Goal: Find specific page/section

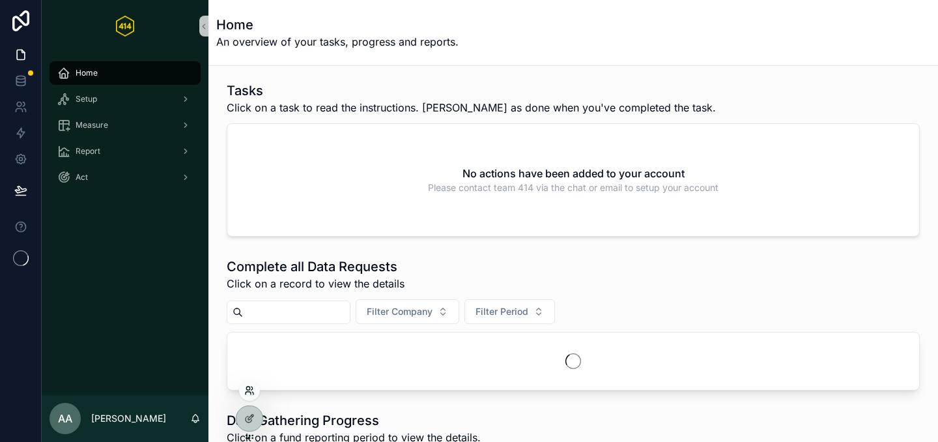
click at [250, 389] on icon at bounding box center [249, 390] width 10 height 10
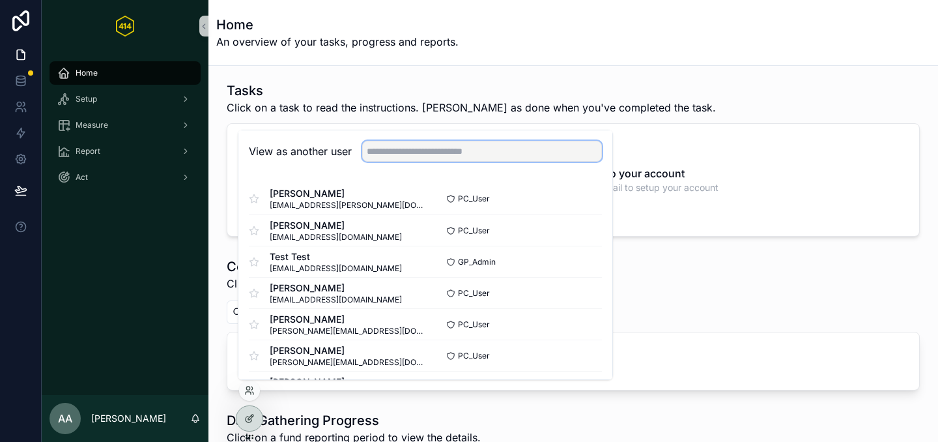
click at [398, 150] on input "text" at bounding box center [482, 151] width 240 height 21
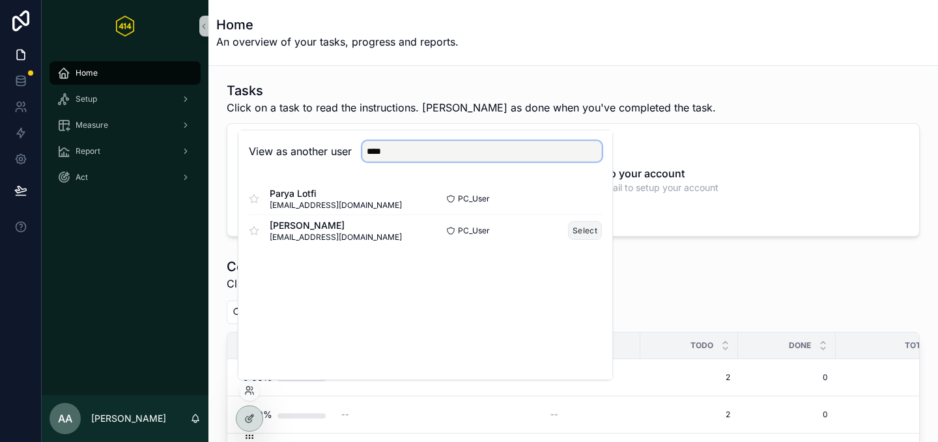
type input "****"
click at [588, 226] on button "Select" at bounding box center [585, 230] width 34 height 19
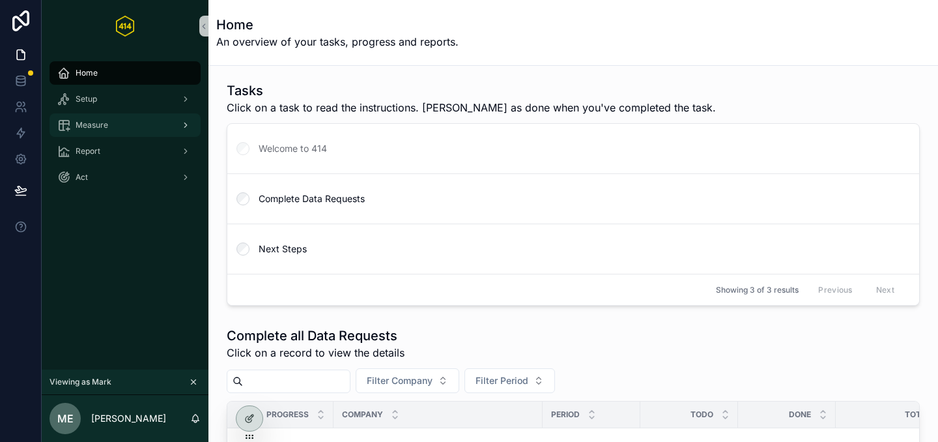
click at [105, 132] on div "Measure" at bounding box center [124, 125] width 135 height 21
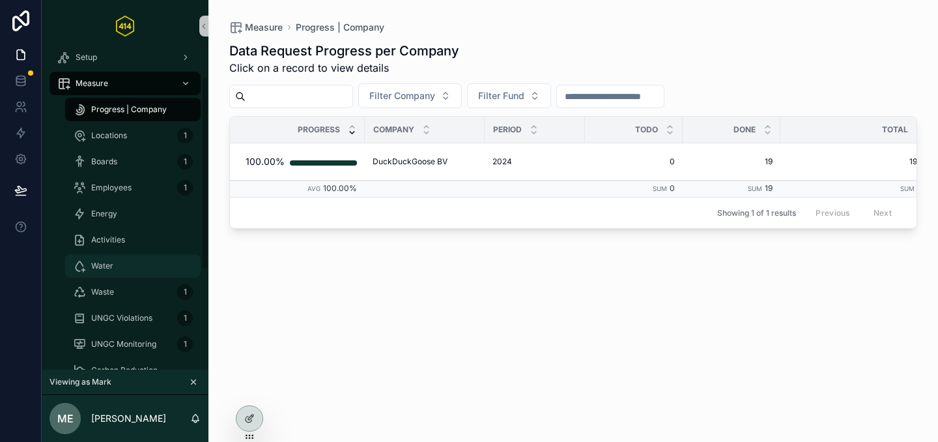
scroll to position [42, 0]
click at [119, 214] on div "Energy 1" at bounding box center [133, 213] width 120 height 21
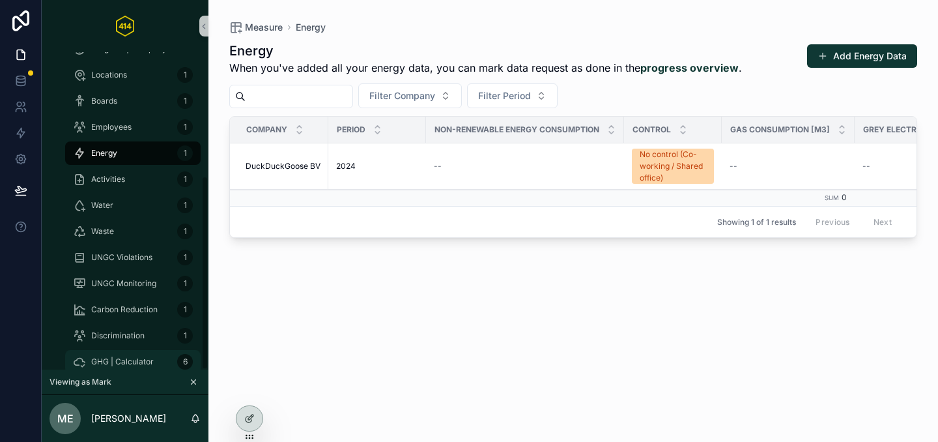
scroll to position [201, 0]
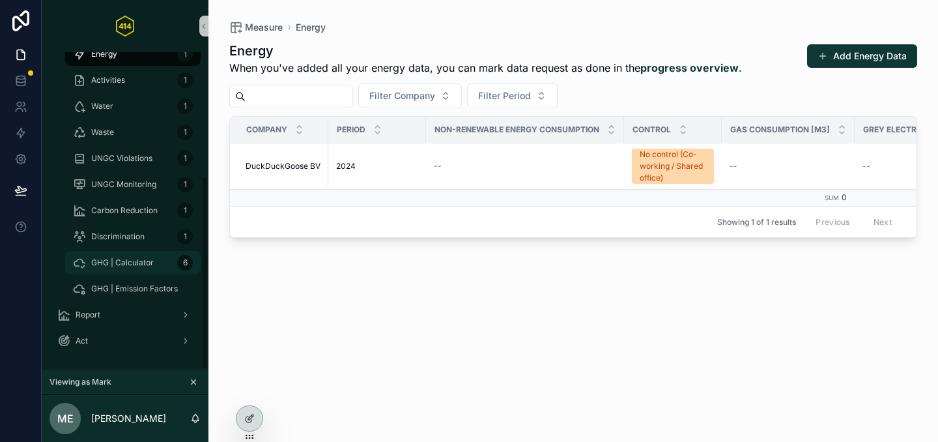
click at [118, 268] on div "GHG | Calculator 6" at bounding box center [133, 262] width 120 height 21
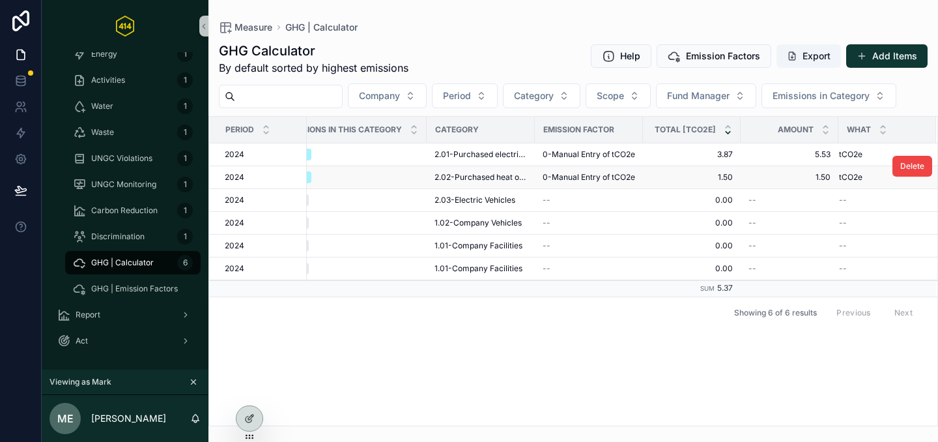
scroll to position [0, 129]
